Goal: Go to known website: Access a specific website the user already knows

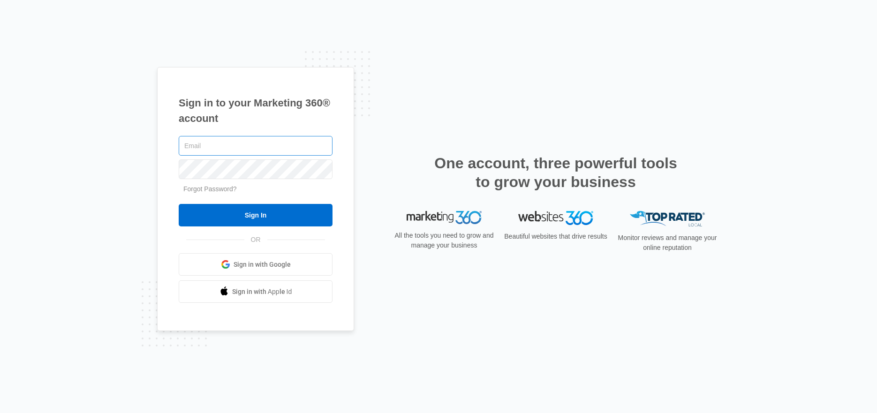
click at [226, 152] on input "text" at bounding box center [256, 146] width 154 height 20
paste input "rui@sitetuners.com"
type input "rui@sitetuners.com"
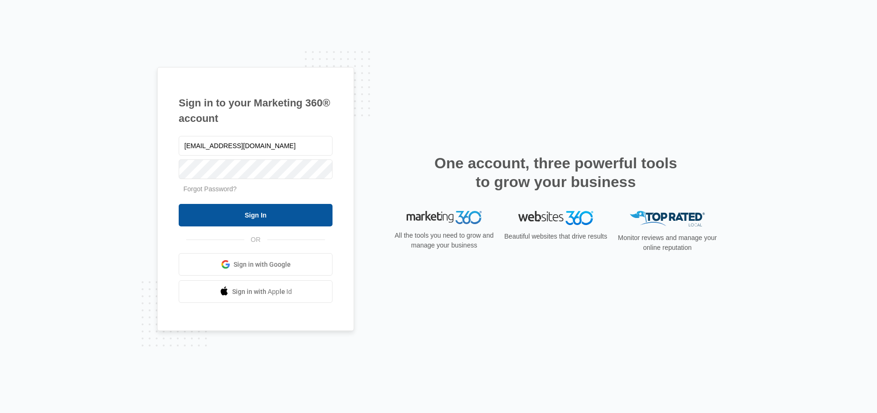
click at [291, 219] on input "Sign In" at bounding box center [256, 215] width 154 height 23
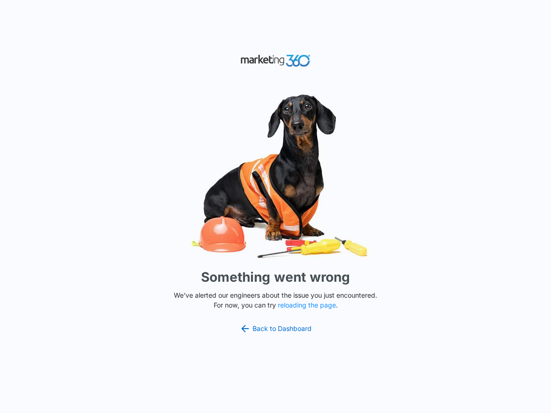
click at [178, 90] on img at bounding box center [275, 176] width 281 height 175
